Goal: Find specific page/section: Find specific page/section

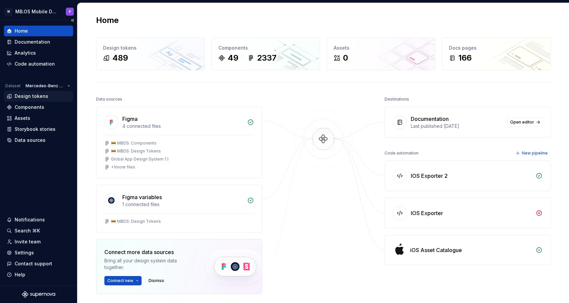
click at [39, 97] on div "Design tokens" at bounding box center [32, 96] width 34 height 7
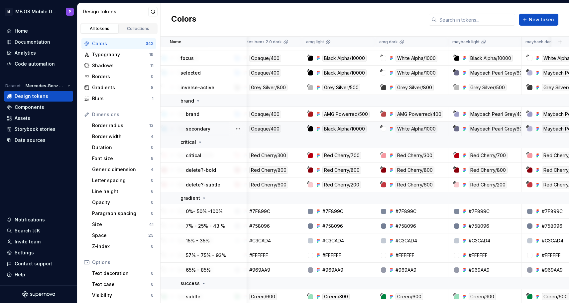
scroll to position [1798, 295]
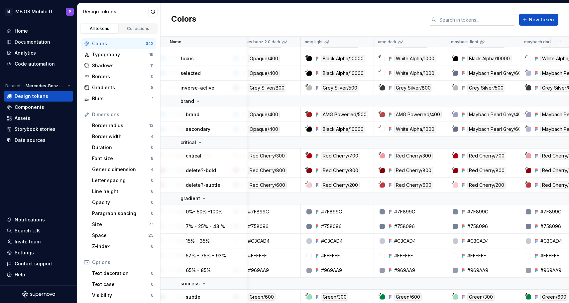
click at [458, 22] on input "text" at bounding box center [476, 20] width 79 height 12
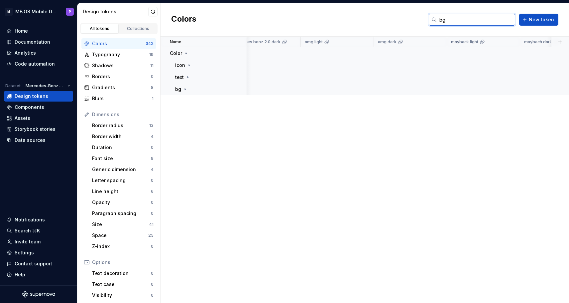
scroll to position [0, 295]
type input "bg"
click at [185, 89] on icon at bounding box center [185, 89] width 1 height 2
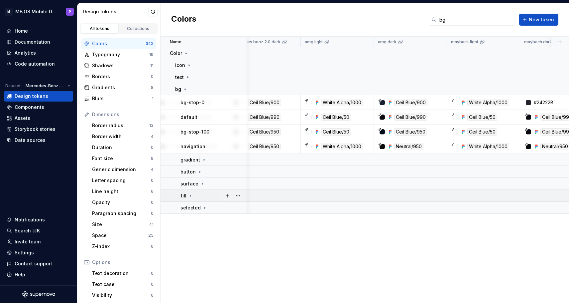
click at [188, 196] on icon at bounding box center [190, 195] width 5 height 5
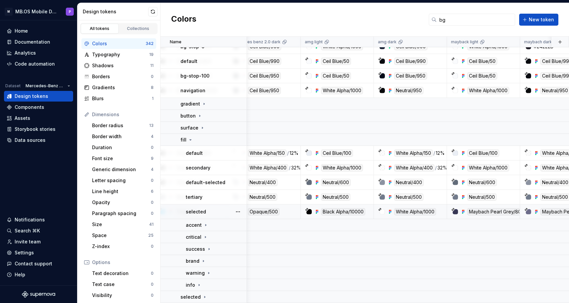
scroll to position [56, 295]
click at [201, 263] on icon at bounding box center [203, 260] width 5 height 5
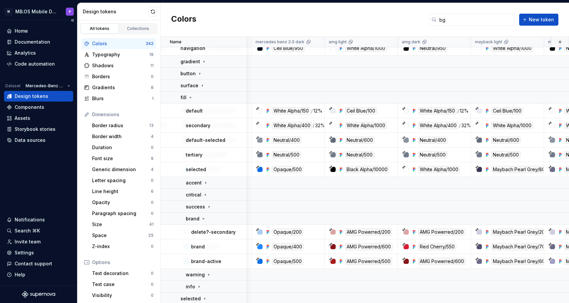
scroll to position [98, 270]
